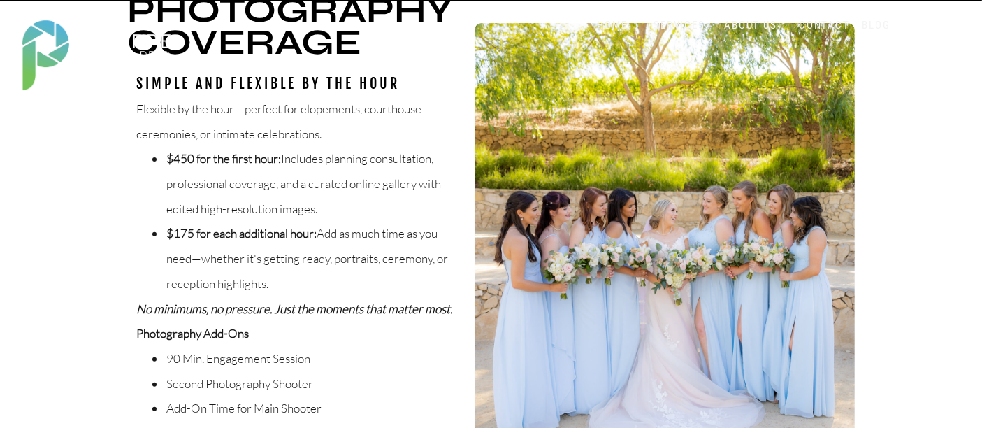
scroll to position [310, 0]
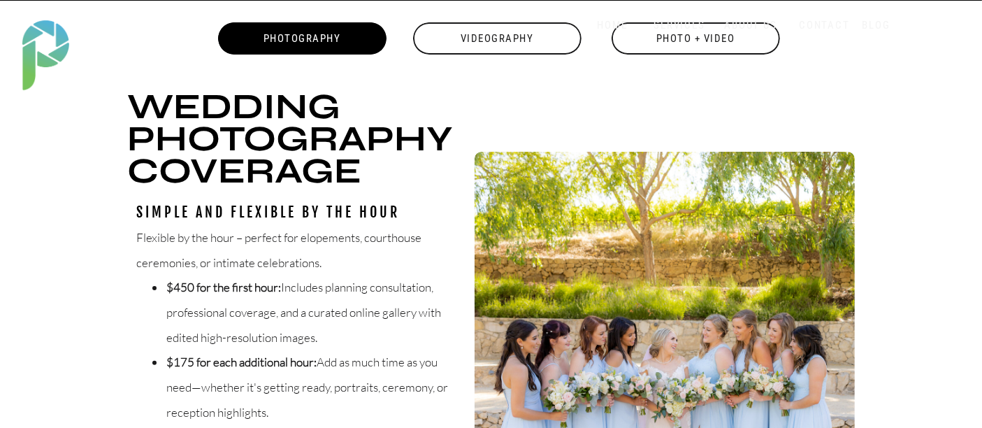
click at [542, 45] on div "Videography" at bounding box center [497, 38] width 171 height 32
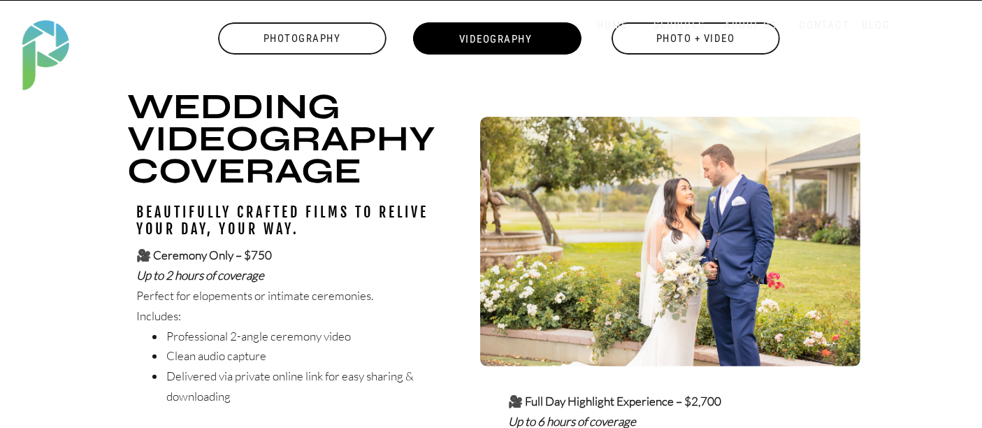
click at [317, 35] on div "Photography" at bounding box center [302, 38] width 171 height 32
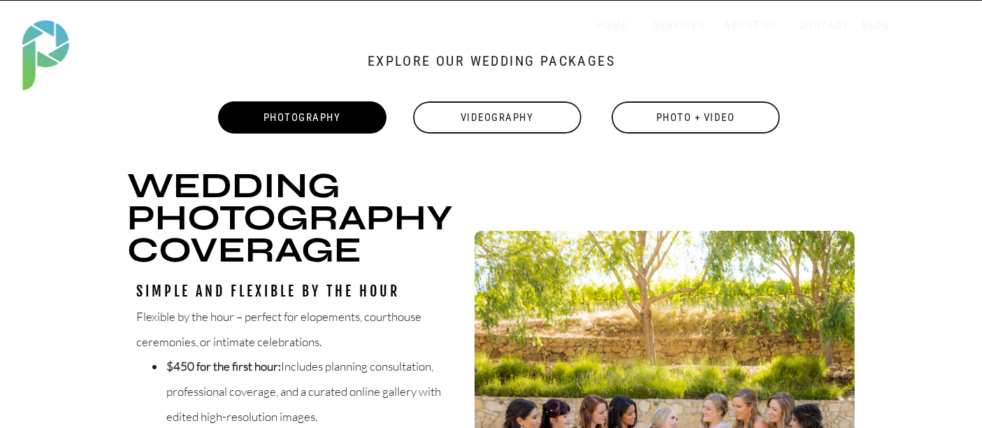
scroll to position [229, 0]
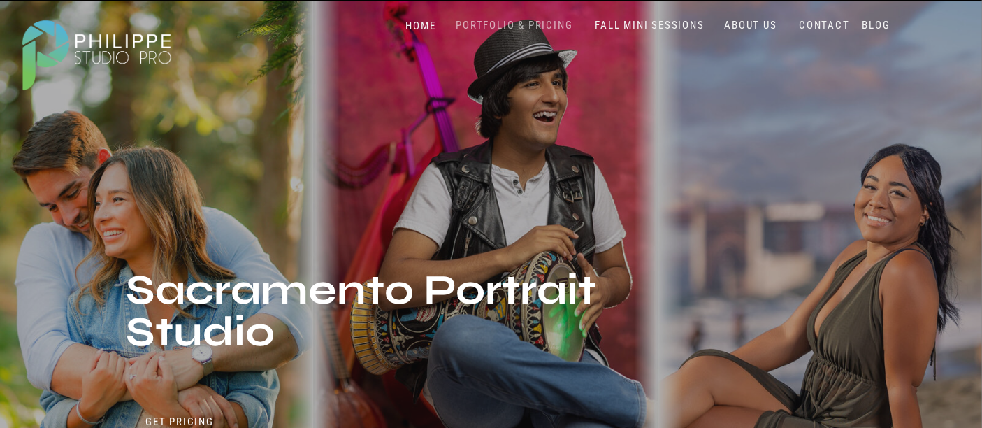
click at [527, 27] on nav "PORTFOLIO & PRICING" at bounding box center [515, 25] width 128 height 13
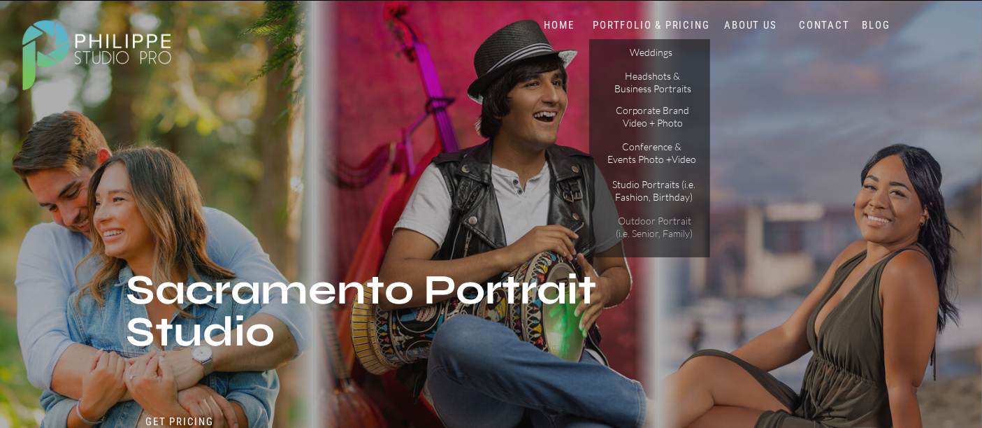
click at [654, 234] on p "Outdoor Portrait (i.e. Senior, Family)" at bounding box center [655, 227] width 88 height 24
click at [655, 222] on p "Outdoor Portrait (i.e. Senior, Family)" at bounding box center [655, 227] width 88 height 24
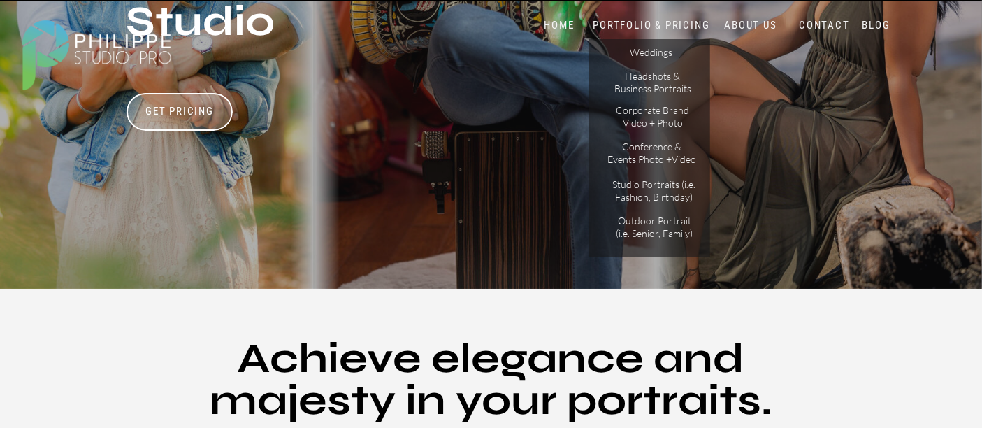
scroll to position [777, 0]
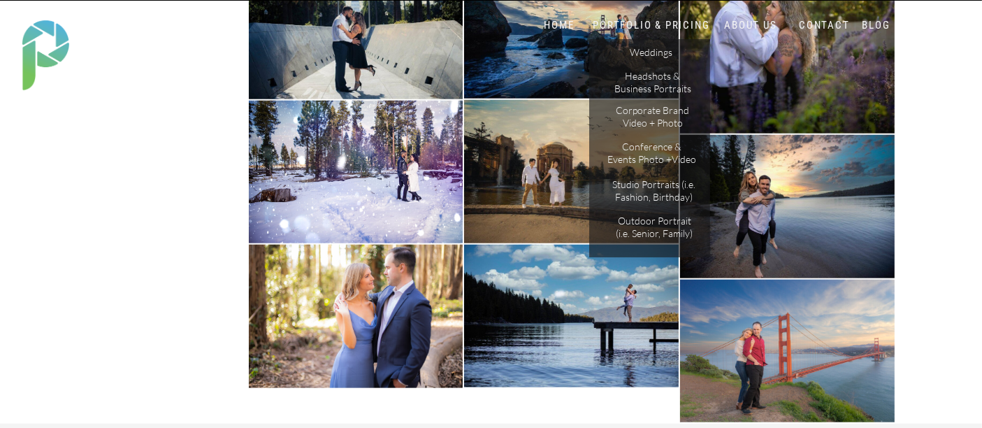
scroll to position [1631, 0]
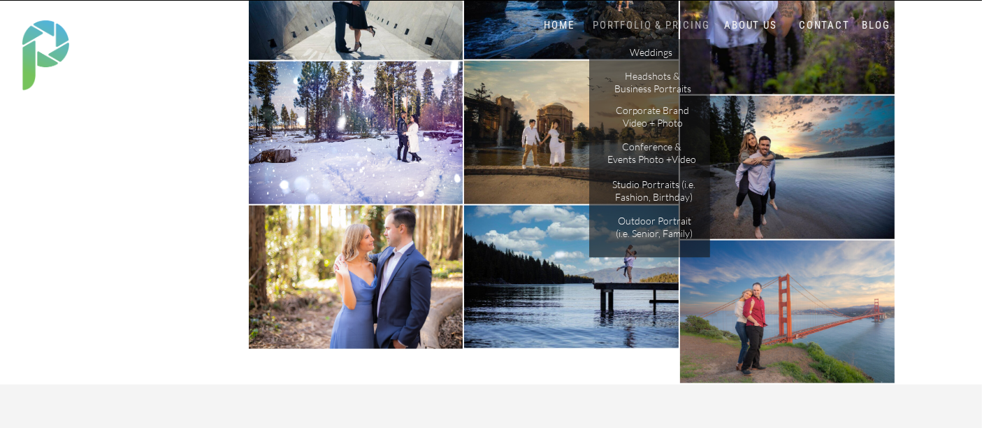
click at [654, 26] on nav "PORTFOLIO & PRICING" at bounding box center [651, 25] width 125 height 13
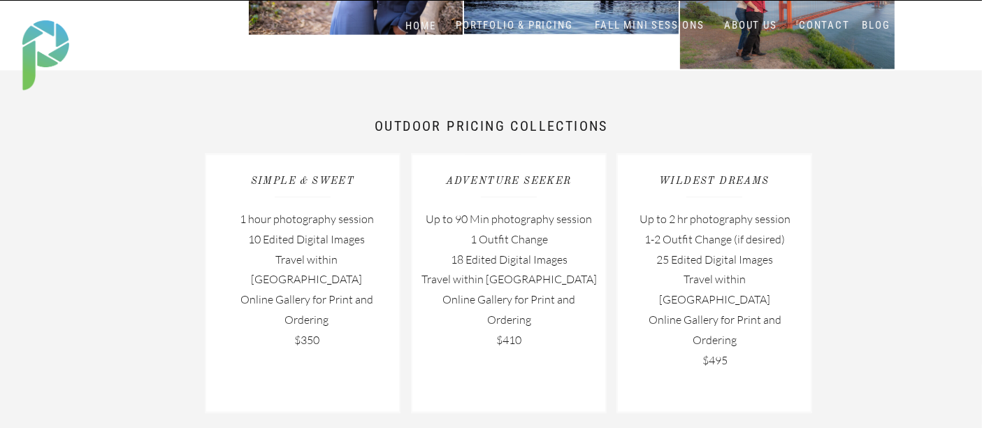
scroll to position [1864, 0]
